Goal: Information Seeking & Learning: Find specific fact

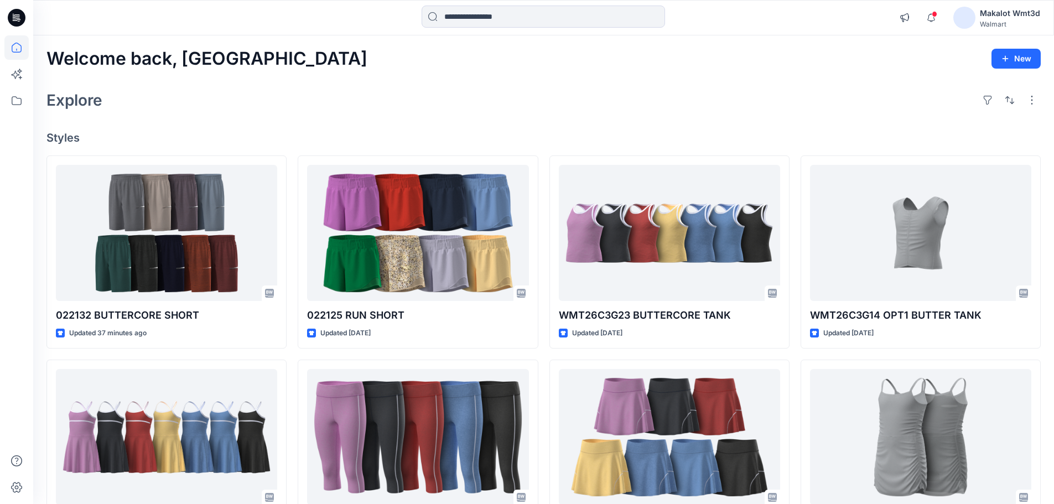
click at [499, 102] on div "Explore" at bounding box center [543, 100] width 994 height 27
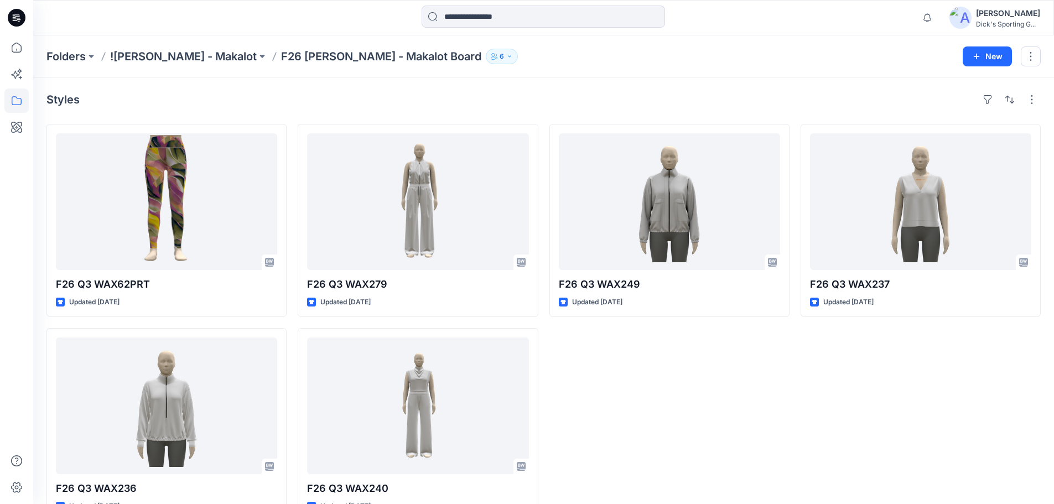
scroll to position [30, 0]
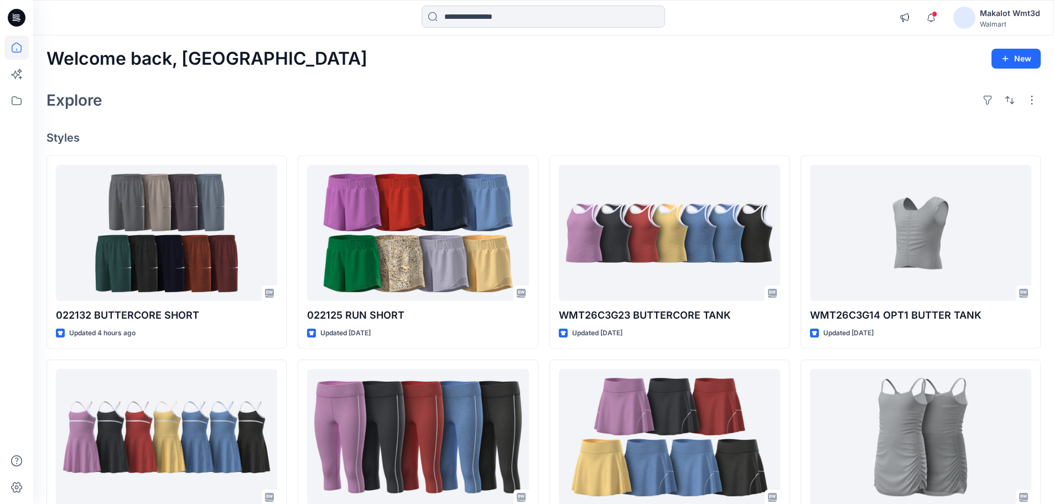
click at [585, 11] on input at bounding box center [543, 17] width 243 height 22
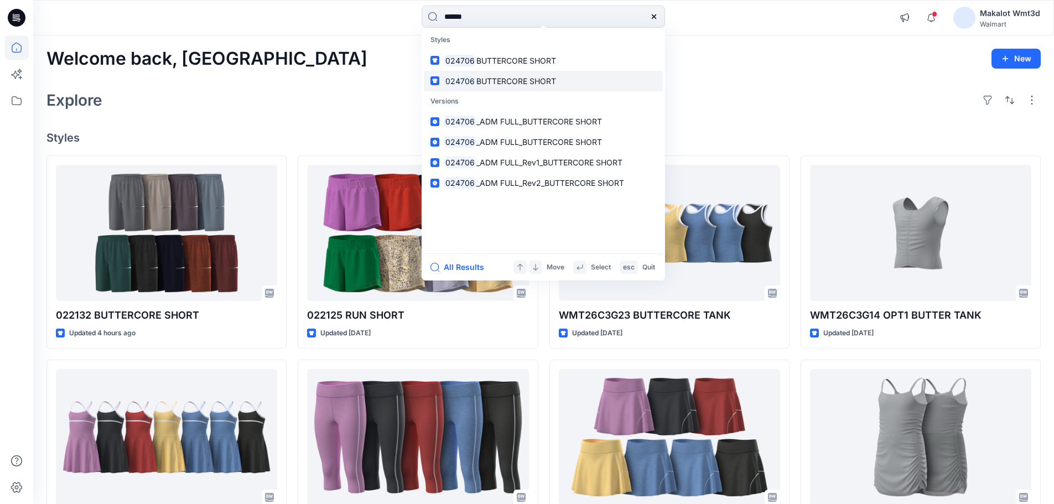
type input "******"
click at [567, 80] on link "024706 BUTTERCORE SHORT" at bounding box center [543, 81] width 239 height 20
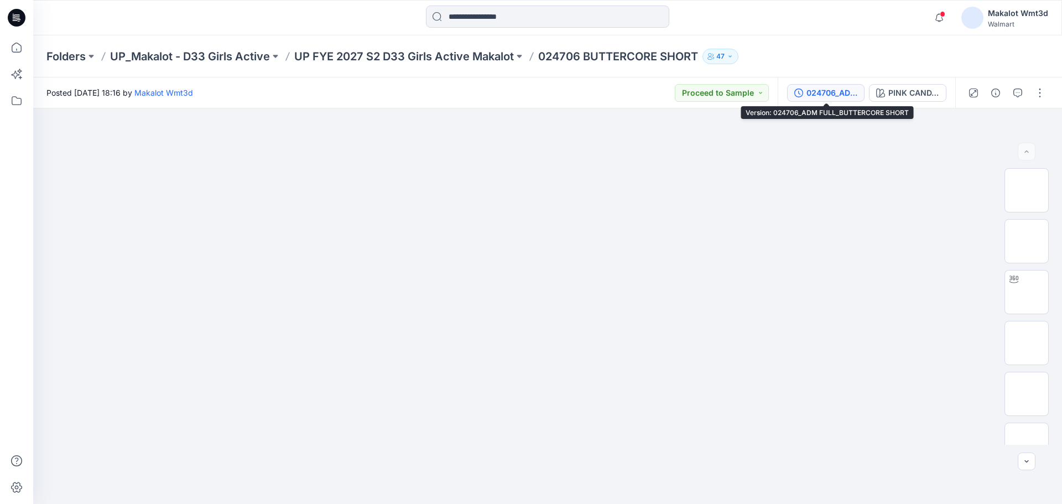
click at [833, 89] on div "024706_ADM FULL_BUTTERCORE SHORT" at bounding box center [832, 93] width 51 height 12
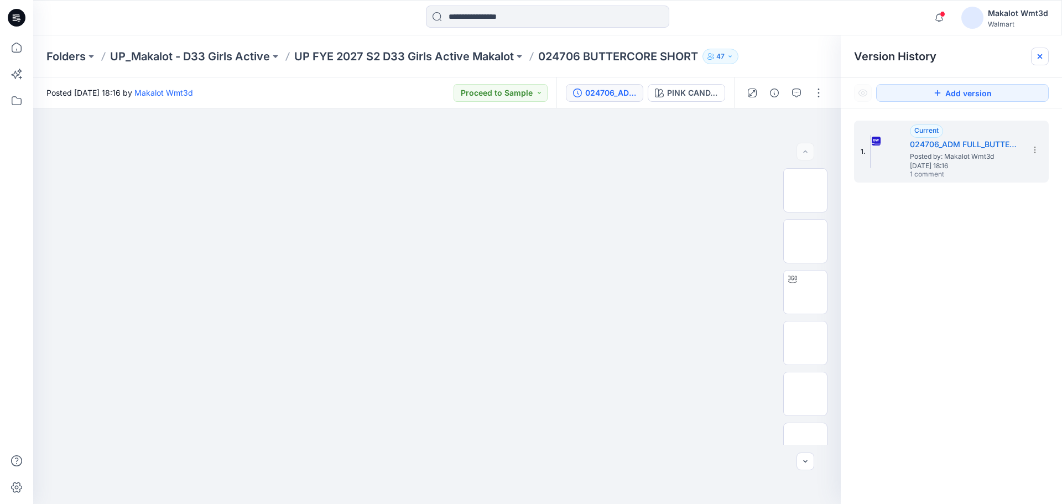
click at [1041, 56] on icon at bounding box center [1040, 56] width 4 height 4
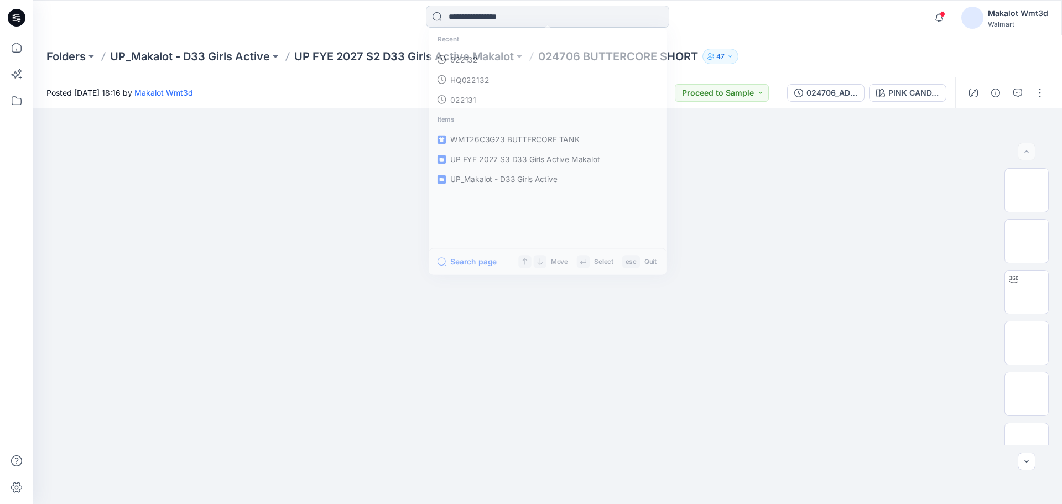
click at [573, 24] on input at bounding box center [547, 17] width 243 height 22
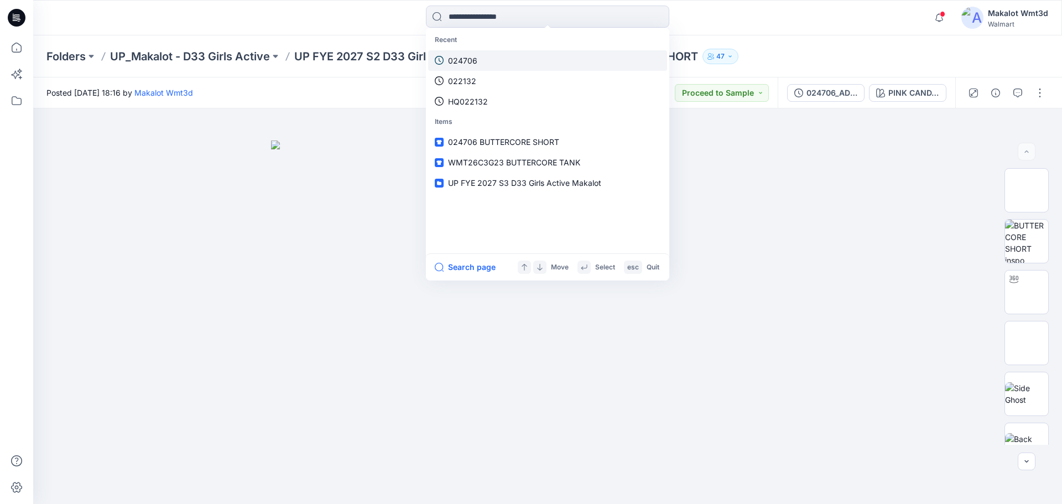
click at [546, 62] on link "024706" at bounding box center [547, 60] width 239 height 20
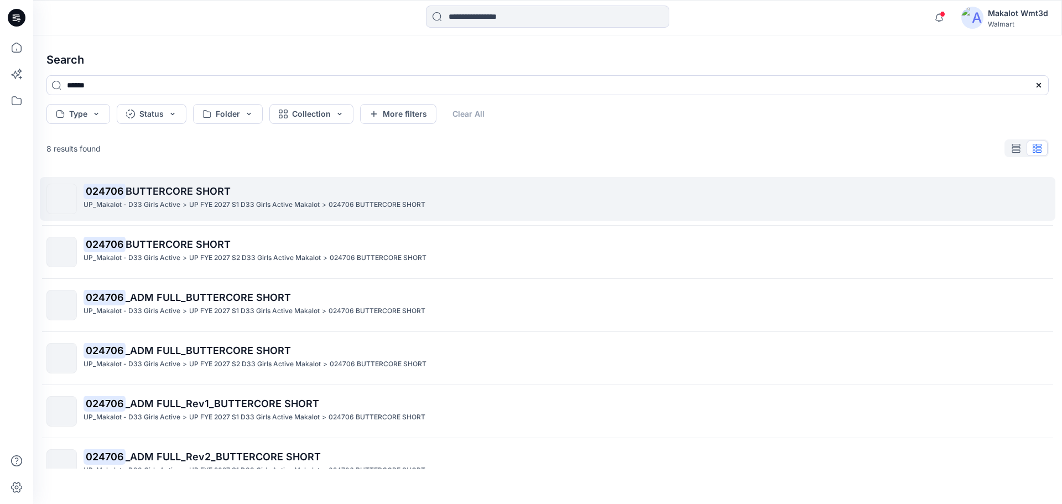
click at [288, 202] on p "UP FYE 2027 S1 D33 Girls Active Makalot" at bounding box center [254, 205] width 131 height 12
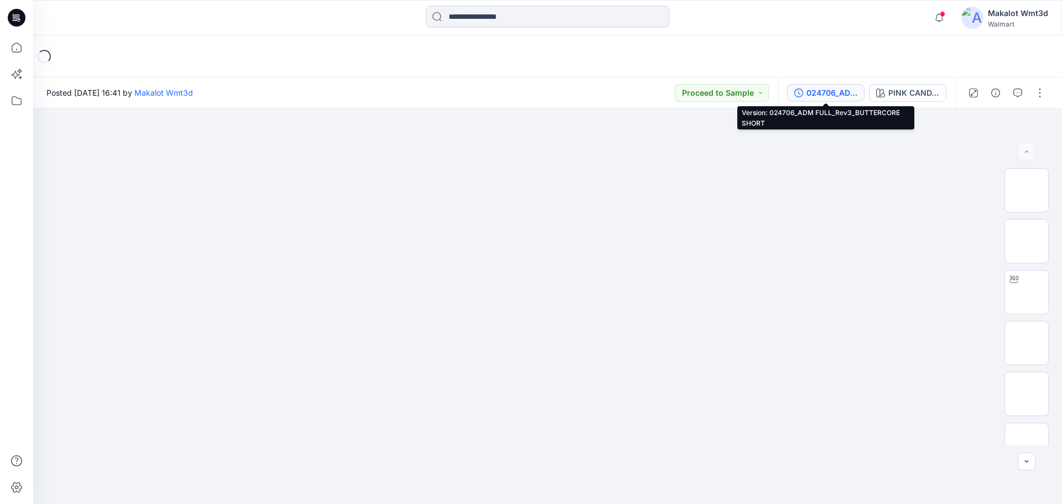
click at [848, 90] on div "024706_ADM FULL_Rev3_BUTTERCORE SHORT" at bounding box center [832, 93] width 51 height 12
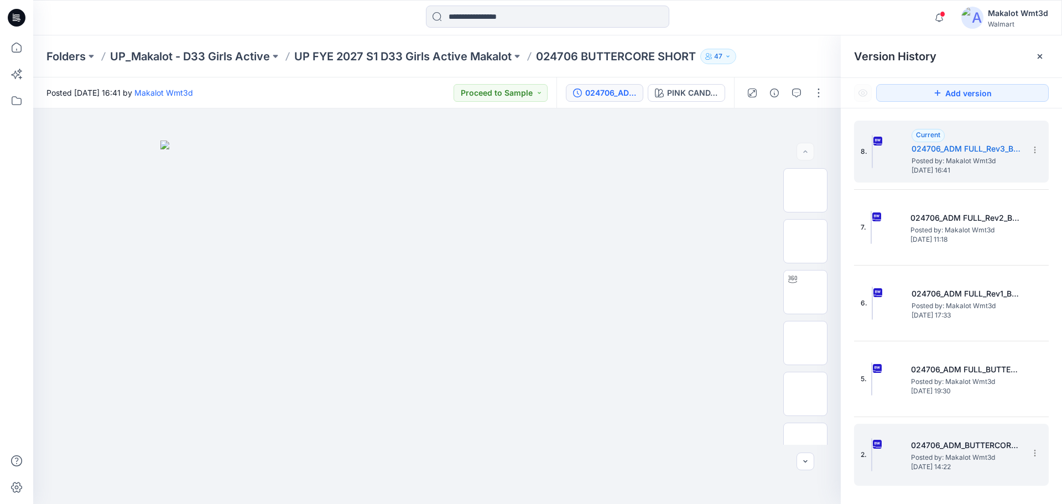
click at [955, 458] on span "Posted by: Makalot Wmt3d" at bounding box center [966, 457] width 111 height 11
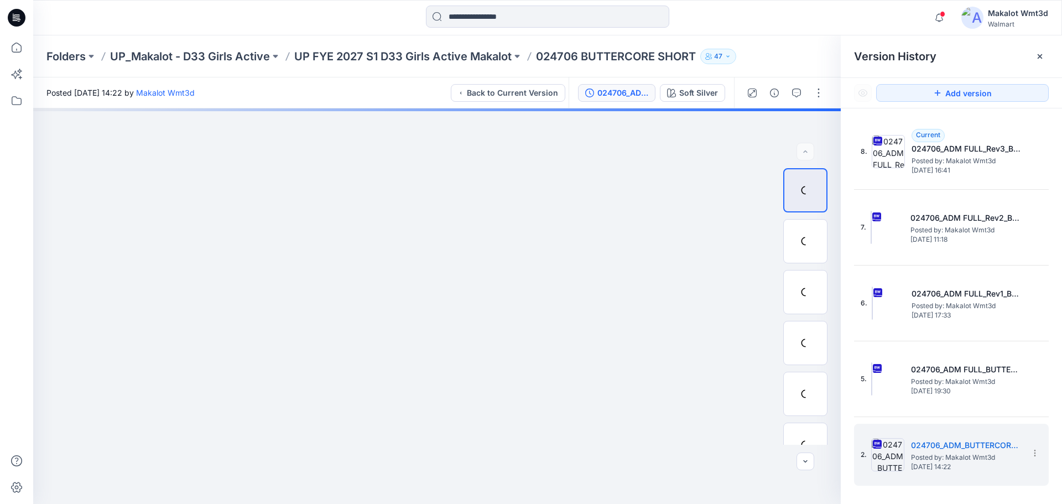
click at [797, 25] on div at bounding box center [547, 18] width 515 height 24
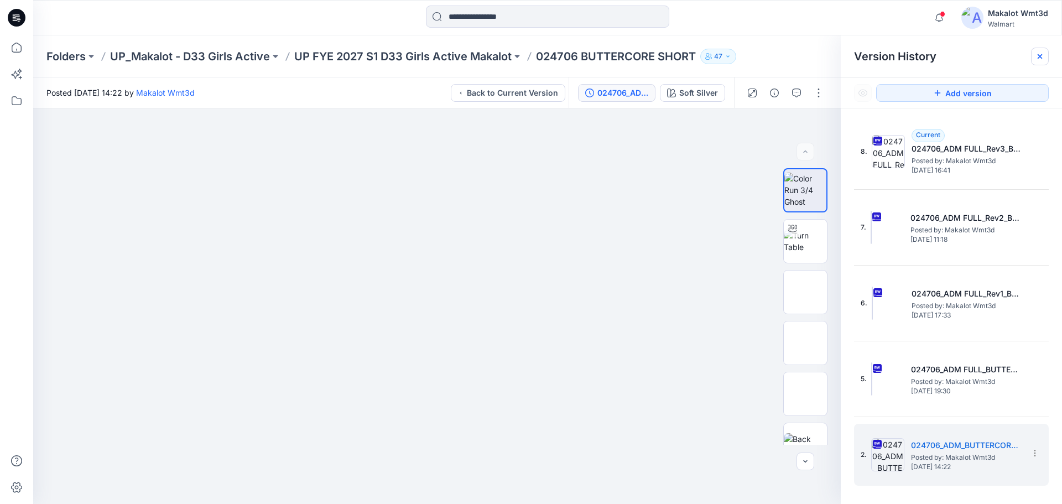
click at [1040, 55] on icon at bounding box center [1040, 56] width 9 height 9
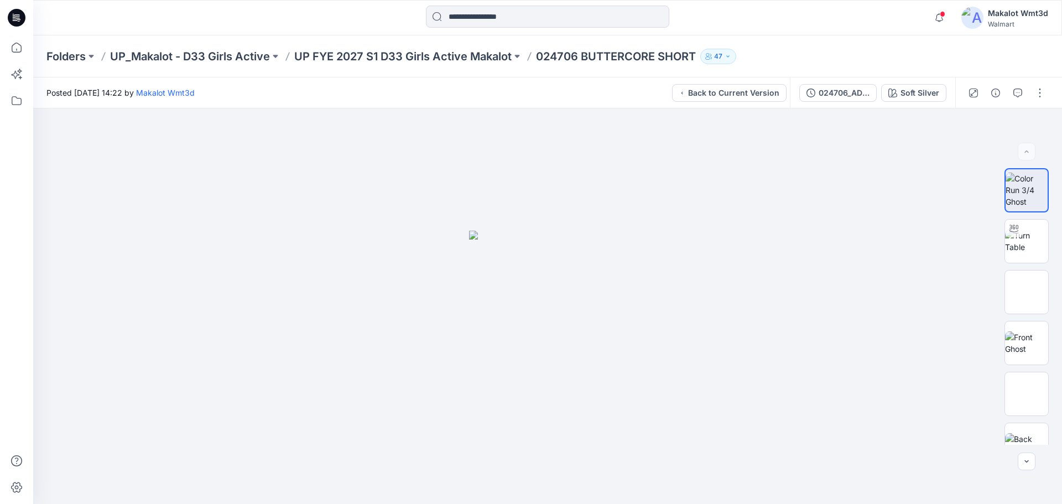
click at [622, 82] on div "Posted [DATE] 14:22 by Makalot Wmt3d Back to Current Version" at bounding box center [411, 92] width 757 height 30
click at [24, 20] on icon at bounding box center [17, 18] width 18 height 18
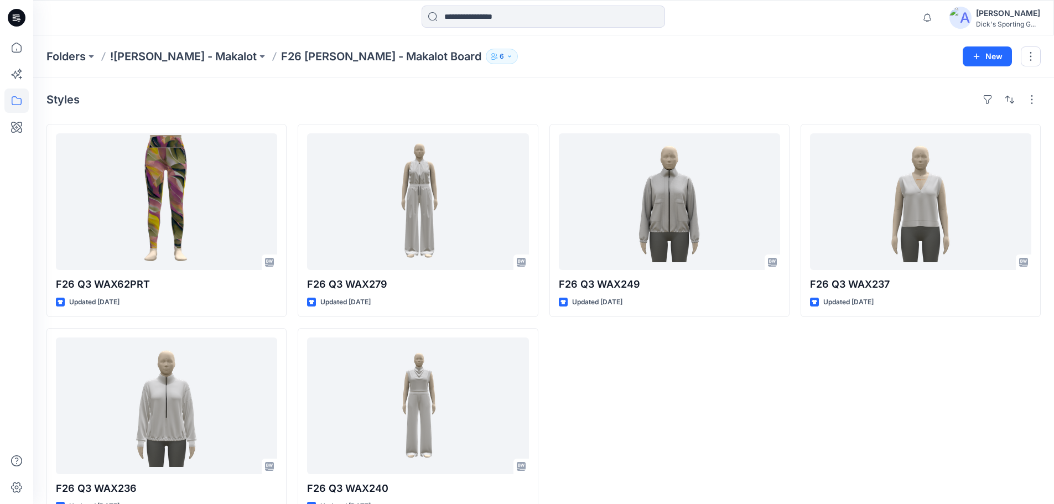
scroll to position [30, 0]
